Goal: Information Seeking & Learning: Learn about a topic

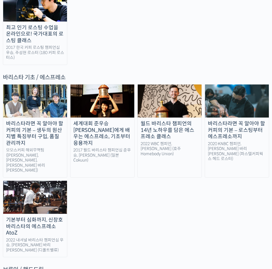
scroll to position [847, 0]
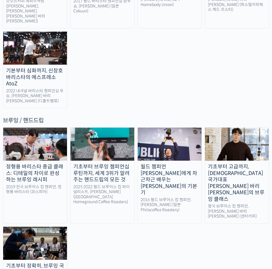
click at [38, 262] on div "기초부터 정확히, 브루잉 국가대표의 브루잉 AtoZ 클래스" at bounding box center [35, 272] width 64 height 20
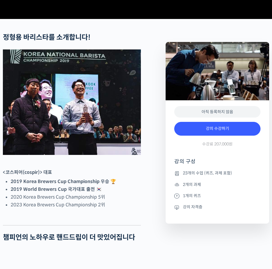
scroll to position [234, 0]
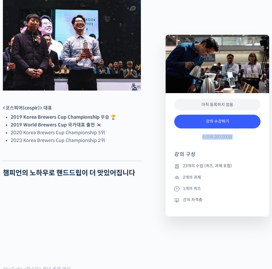
drag, startPoint x: 203, startPoint y: 136, endPoint x: 233, endPoint y: 136, distance: 29.9
click at [233, 136] on div "강의 수강하기 수강료 207,000원" at bounding box center [217, 128] width 86 height 33
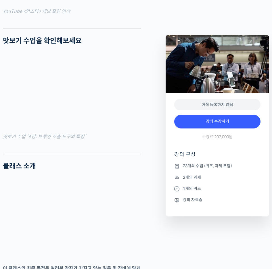
scroll to position [665, 0]
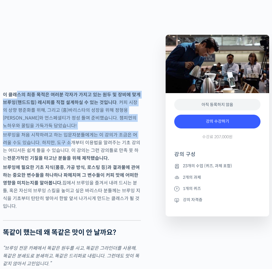
drag, startPoint x: 17, startPoint y: 109, endPoint x: 67, endPoint y: 162, distance: 72.5
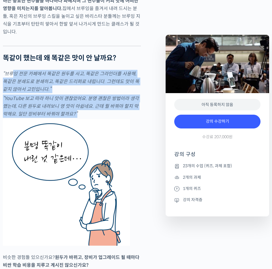
drag, startPoint x: 15, startPoint y: 81, endPoint x: 79, endPoint y: 123, distance: 76.1
click at [79, 118] on p "“YouTube 보고 따라 하니 맛이 괜찮았어요. 분명 괜찮은 방법이라 생각했는데, 다른 원두로 내려보니 영 맛이 아쉽네요. 근데 뭘 바꿔야 …" at bounding box center [72, 105] width 138 height 23
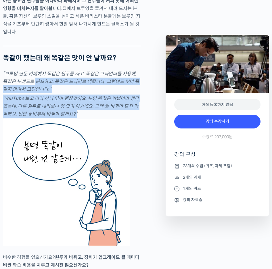
drag, startPoint x: 81, startPoint y: 126, endPoint x: 31, endPoint y: 85, distance: 64.3
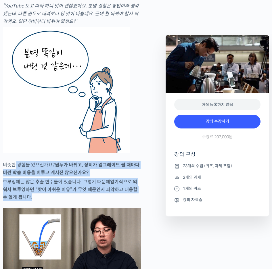
drag, startPoint x: 14, startPoint y: 170, endPoint x: 44, endPoint y: 202, distance: 43.7
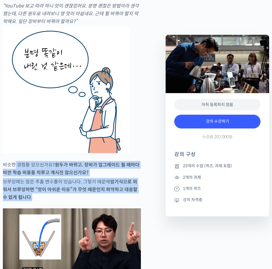
scroll to position [1017, 0]
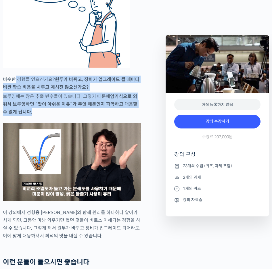
click at [34, 116] on p "브루잉에는 많은 추출 변수들이 있습니다. 그렇기 때문에 암기식으로 외워서 브루잉하면 “맛이 아쉬운 이유”가 무엇 때문인지 파악하고 대응할 수 …" at bounding box center [72, 103] width 138 height 23
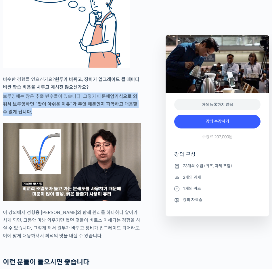
drag, startPoint x: 38, startPoint y: 121, endPoint x: 18, endPoint y: 101, distance: 28.2
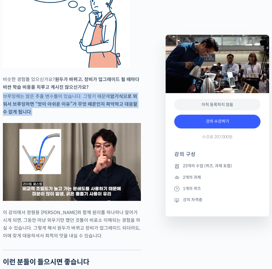
click at [18, 101] on p "브루잉에는 많은 추출 변수들이 있습니다. 그렇기 때문에 암기식으로 외워서 브루잉하면 “맛이 아쉬운 이유”가 무엇 때문인지 파악하고 대응할 수 …" at bounding box center [72, 103] width 138 height 23
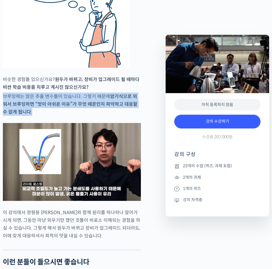
scroll to position [1100, 0]
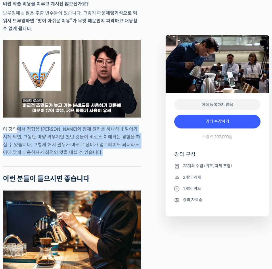
drag, startPoint x: 17, startPoint y: 136, endPoint x: 98, endPoint y: 167, distance: 86.8
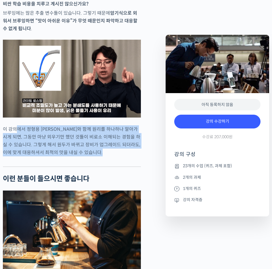
click at [98, 166] on div at bounding box center [72, 162] width 138 height 9
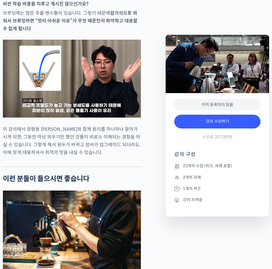
scroll to position [1278, 0]
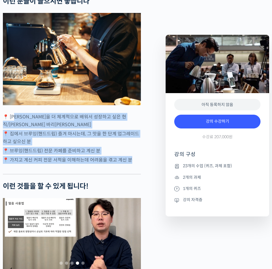
drag, startPoint x: 20, startPoint y: 123, endPoint x: 145, endPoint y: 169, distance: 132.8
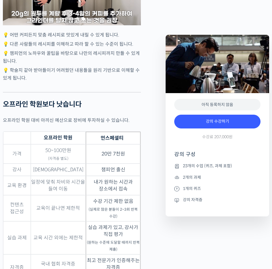
scroll to position [1600, 0]
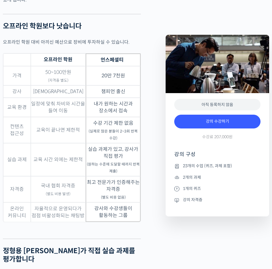
click at [100, 92] on td "챔피언 출신" at bounding box center [113, 91] width 55 height 12
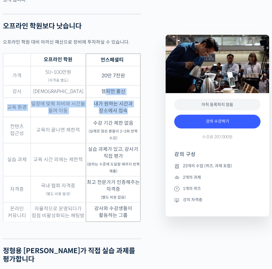
drag, startPoint x: 105, startPoint y: 91, endPoint x: 132, endPoint y: 115, distance: 36.6
click at [132, 115] on tbody "가격 50~100만원 (자격증 별도) 20만 7천원 강사 복불복 챔피언 출신 교육 환경 일정에 맞춰 차비와 시간을 들여 이동 내가 원하는 시간…" at bounding box center [71, 144] width 137 height 156
click at [132, 115] on td "내가 원하는 시간과 장소에서 접속" at bounding box center [113, 107] width 55 height 19
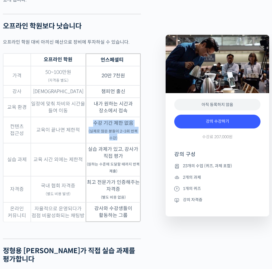
drag, startPoint x: 93, startPoint y: 121, endPoint x: 127, endPoint y: 138, distance: 37.9
click at [127, 138] on td "수강 기간 제한 없음 (실제로 많은 분들이 2~3회 반복 수강)" at bounding box center [113, 130] width 55 height 26
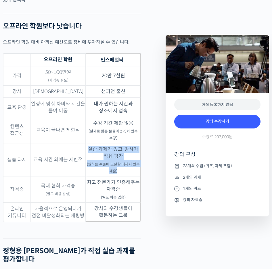
drag, startPoint x: 90, startPoint y: 146, endPoint x: 137, endPoint y: 172, distance: 53.6
click at [137, 172] on td "실습 과제가 있고, 강사가 직접 평가 (원하는 수준에 도달할 때까지 반복 제출)" at bounding box center [113, 159] width 55 height 33
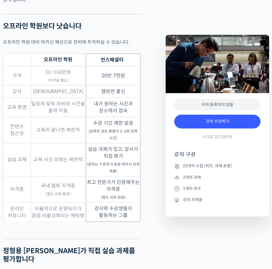
click at [127, 177] on td "최고 전문가가 인증해주는 자격증 (별도 비용 없음)" at bounding box center [113, 189] width 55 height 26
drag, startPoint x: 130, startPoint y: 197, endPoint x: 88, endPoint y: 178, distance: 45.8
click at [88, 178] on td "최고 전문가가 인증해주는 자격증 (별도 비용 없음)" at bounding box center [113, 189] width 55 height 26
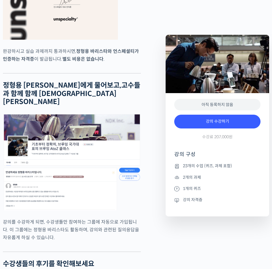
scroll to position [2361, 0]
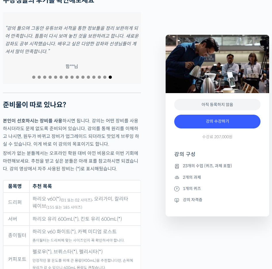
scroll to position [2473, 0]
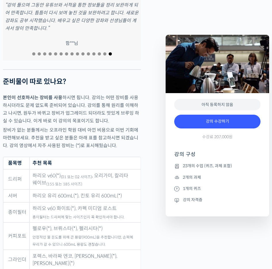
click at [46, 94] on strong "본인이 선호하시는 장비를 사용" at bounding box center [32, 97] width 59 height 6
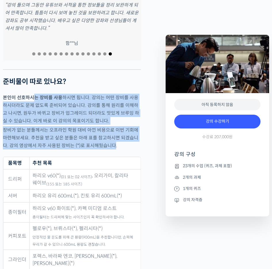
drag, startPoint x: 32, startPoint y: 78, endPoint x: 109, endPoint y: 132, distance: 93.3
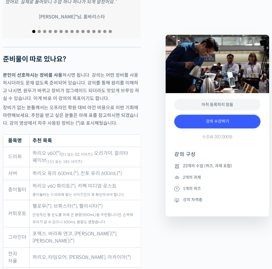
scroll to position [2522, 0]
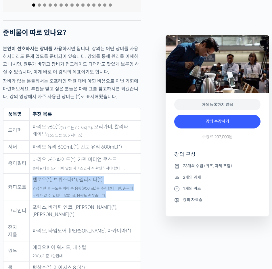
drag, startPoint x: 34, startPoint y: 159, endPoint x: 127, endPoint y: 179, distance: 94.5
click at [127, 179] on td "펠로우(*), 브뤼스타(*), 펠리시타(*) 안정적인 물 온도를 위해 큰 용량(900mL)을 추천합니다만, 손목에 무리가 갈 수 있으니 600…" at bounding box center [85, 187] width 111 height 28
drag, startPoint x: 101, startPoint y: 172, endPoint x: 35, endPoint y: 157, distance: 68.1
click at [35, 173] on td "펠로우(*), 브뤼스타(*), 펠리시타(*) 안정적인 물 온도를 위해 큰 용량(900mL)을 추천합니다만, 손목에 무리가 갈 수 있으니 600…" at bounding box center [85, 187] width 111 height 28
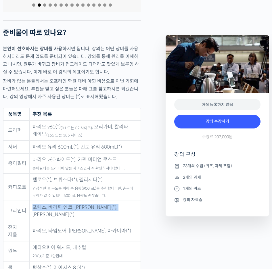
drag, startPoint x: 47, startPoint y: 185, endPoint x: 138, endPoint y: 188, distance: 90.2
click at [138, 201] on td "포렉스, 바라짜 엔코, 코만단테(*), 펠로우 오드(*)" at bounding box center [85, 211] width 111 height 20
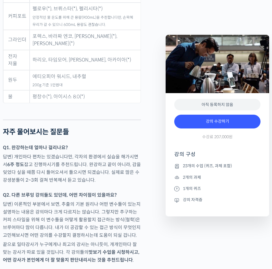
scroll to position [2674, 0]
